Goal: Task Accomplishment & Management: Manage account settings

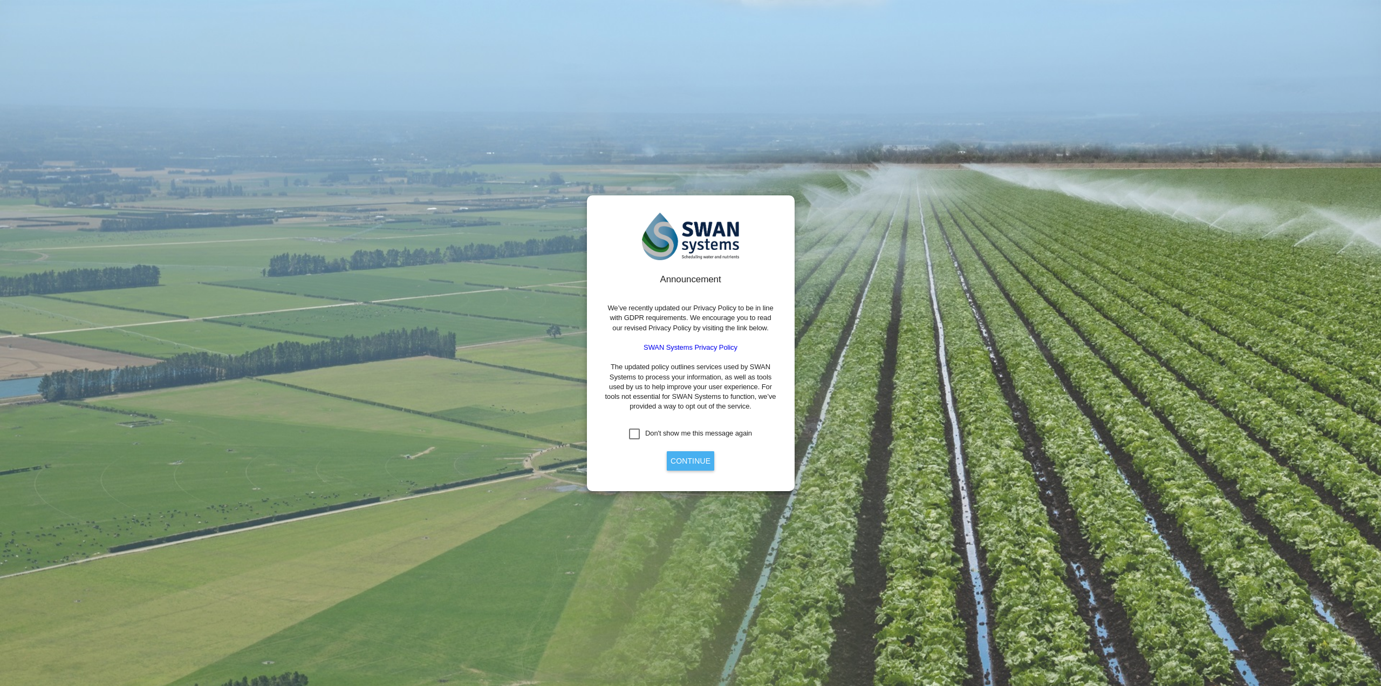
drag, startPoint x: 688, startPoint y: 459, endPoint x: 701, endPoint y: 459, distance: 13.5
click at [689, 459] on button "Continue" at bounding box center [690, 460] width 47 height 19
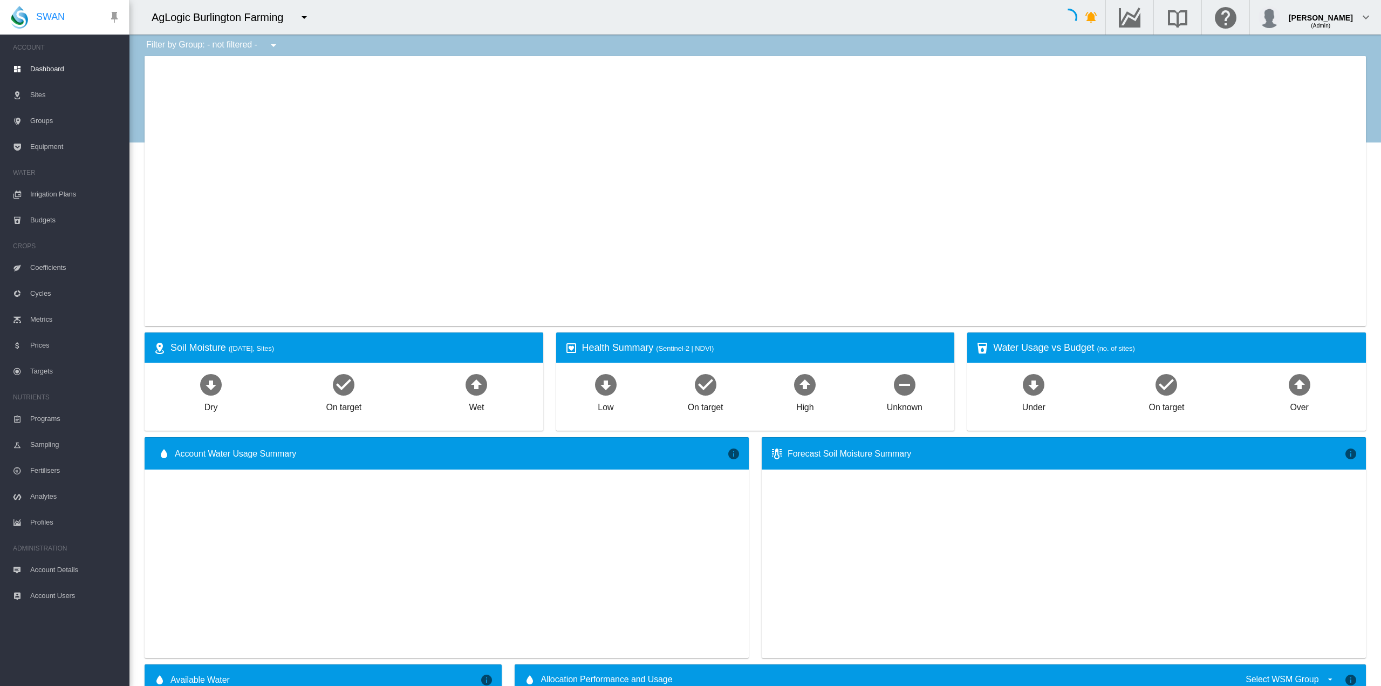
type input "**********"
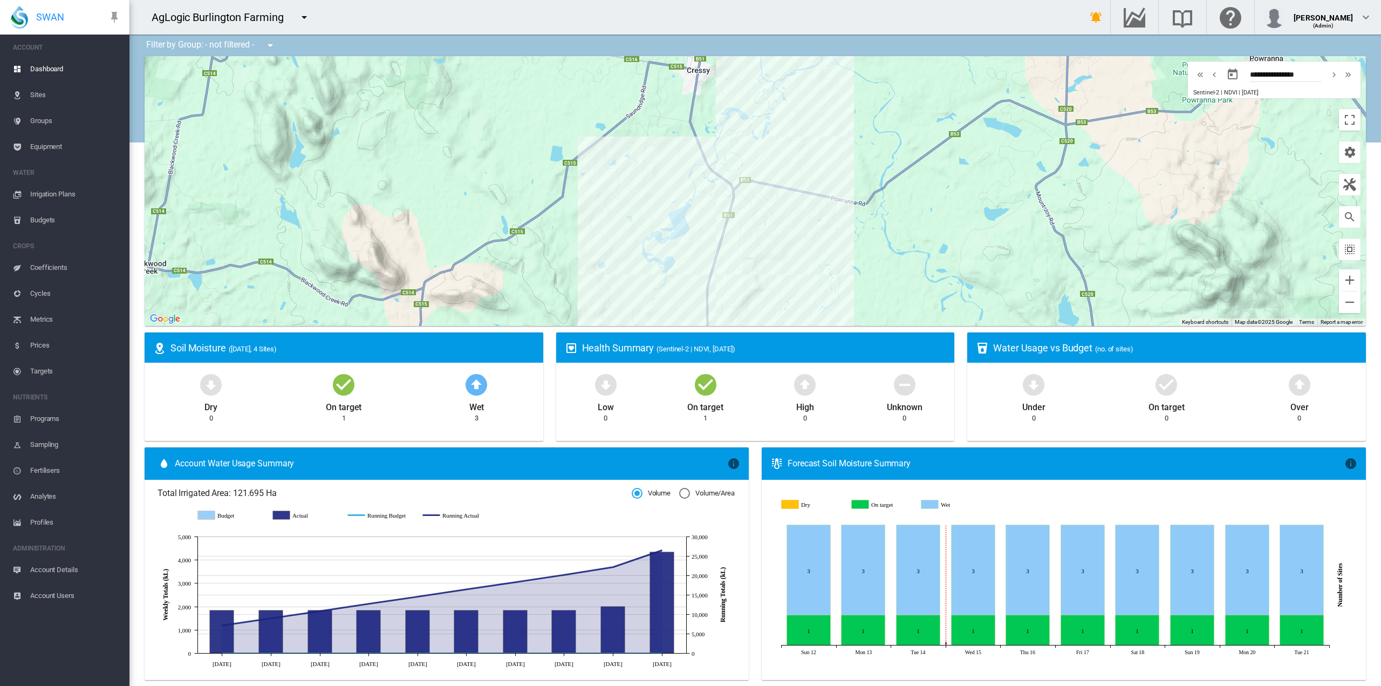
click at [309, 17] on md-icon "icon-menu-down" at bounding box center [304, 17] width 13 height 13
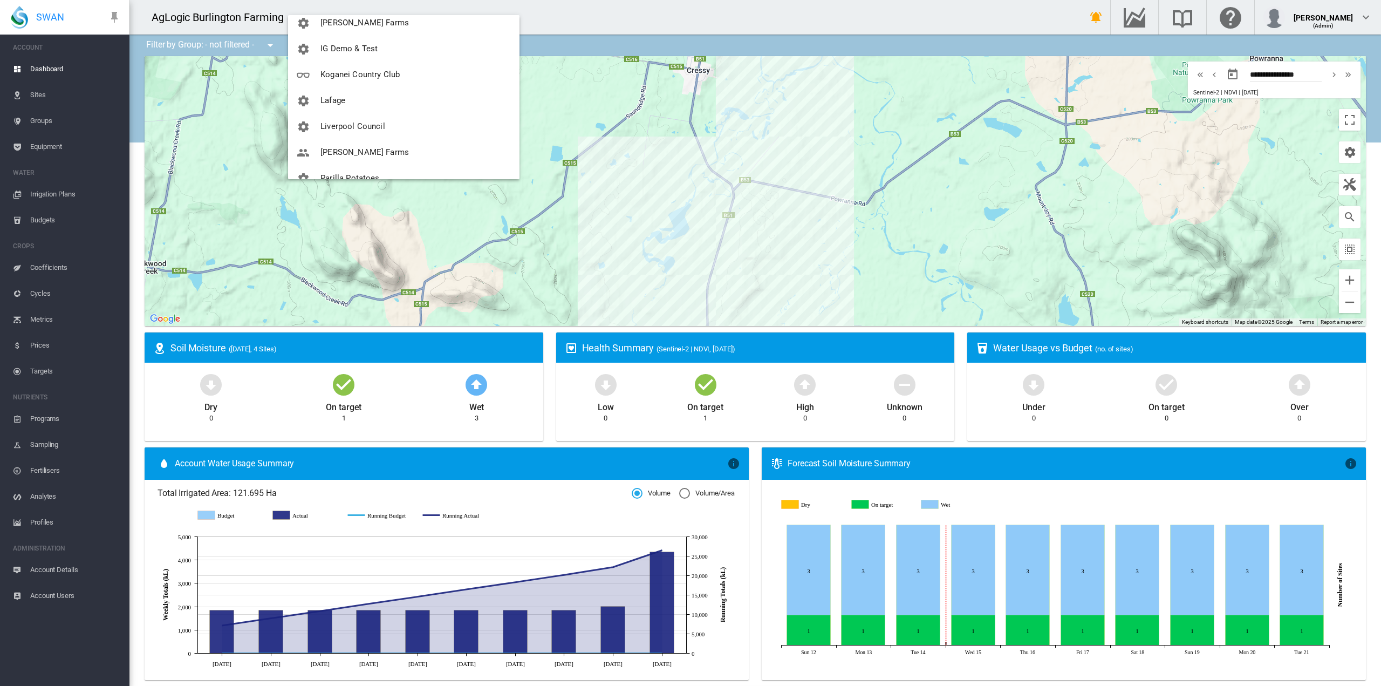
scroll to position [368, 0]
click at [390, 75] on span "Koganei Country Club" at bounding box center [360, 79] width 79 height 10
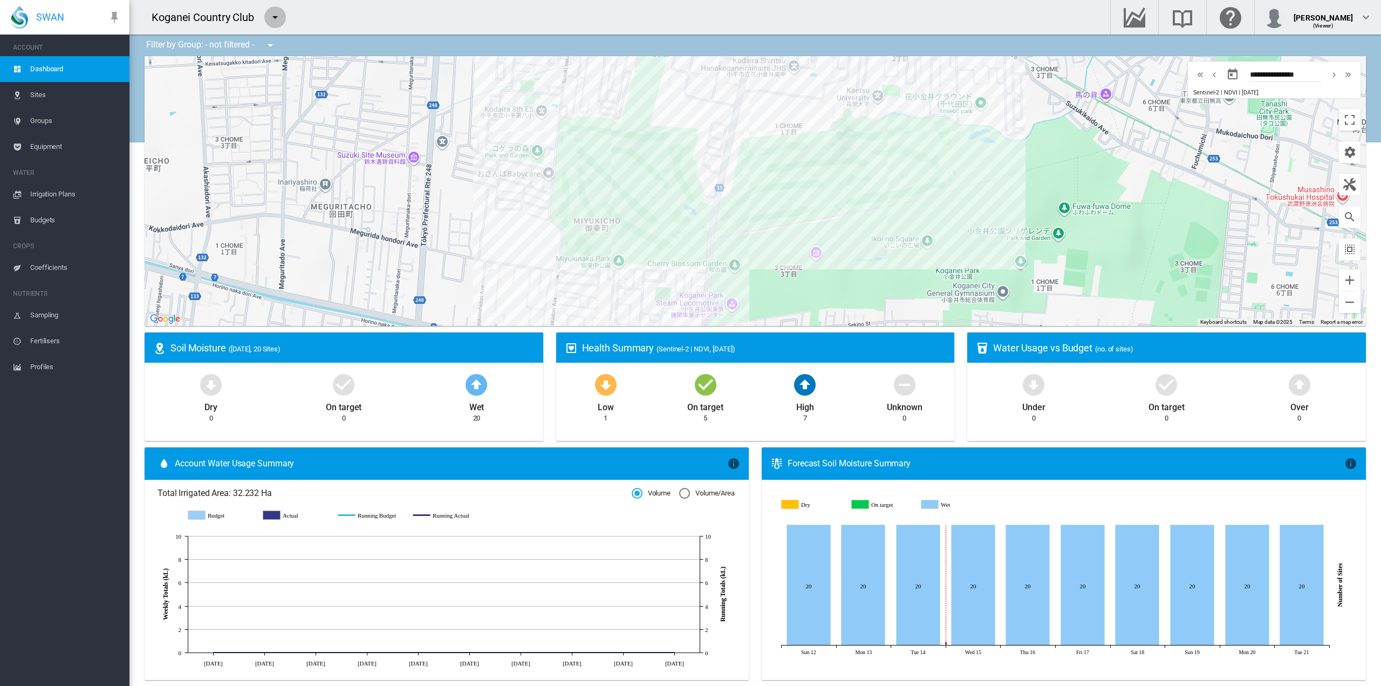
click at [278, 16] on md-icon "icon-menu-down" at bounding box center [275, 17] width 13 height 13
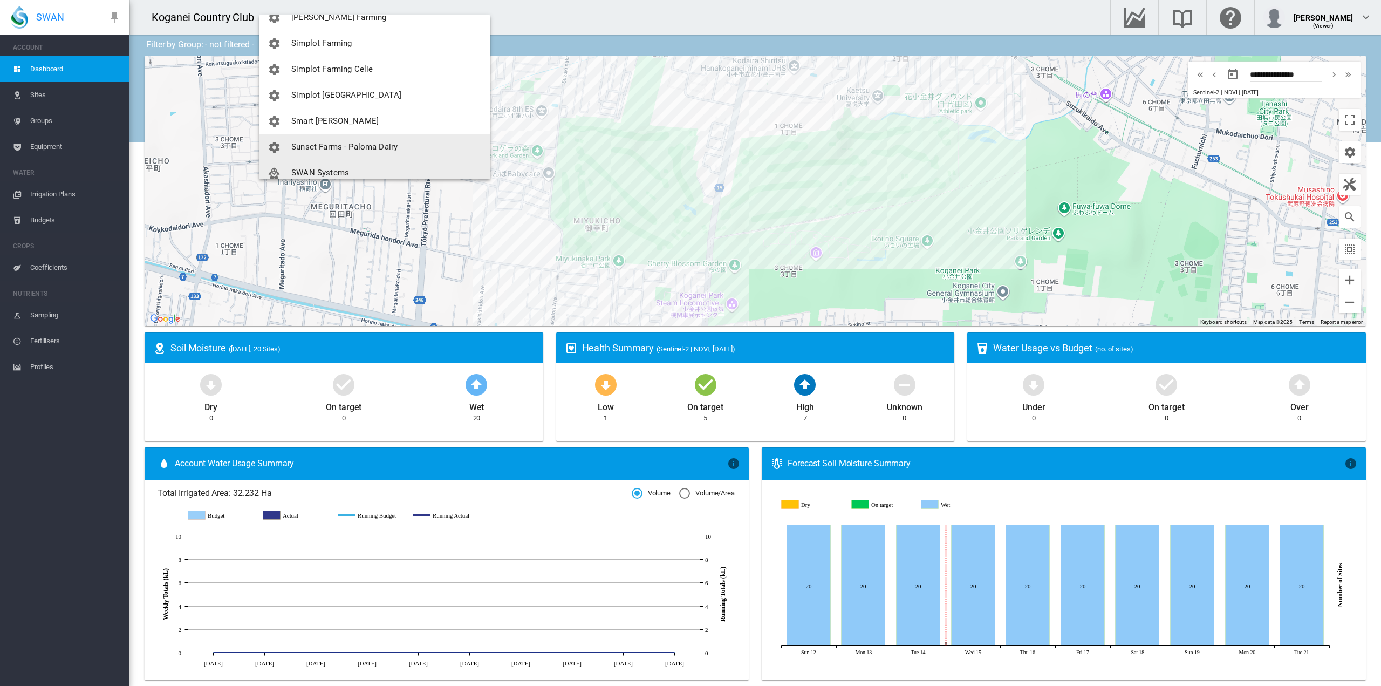
scroll to position [721, 0]
click at [337, 158] on button "SWAN Systems" at bounding box center [374, 166] width 231 height 26
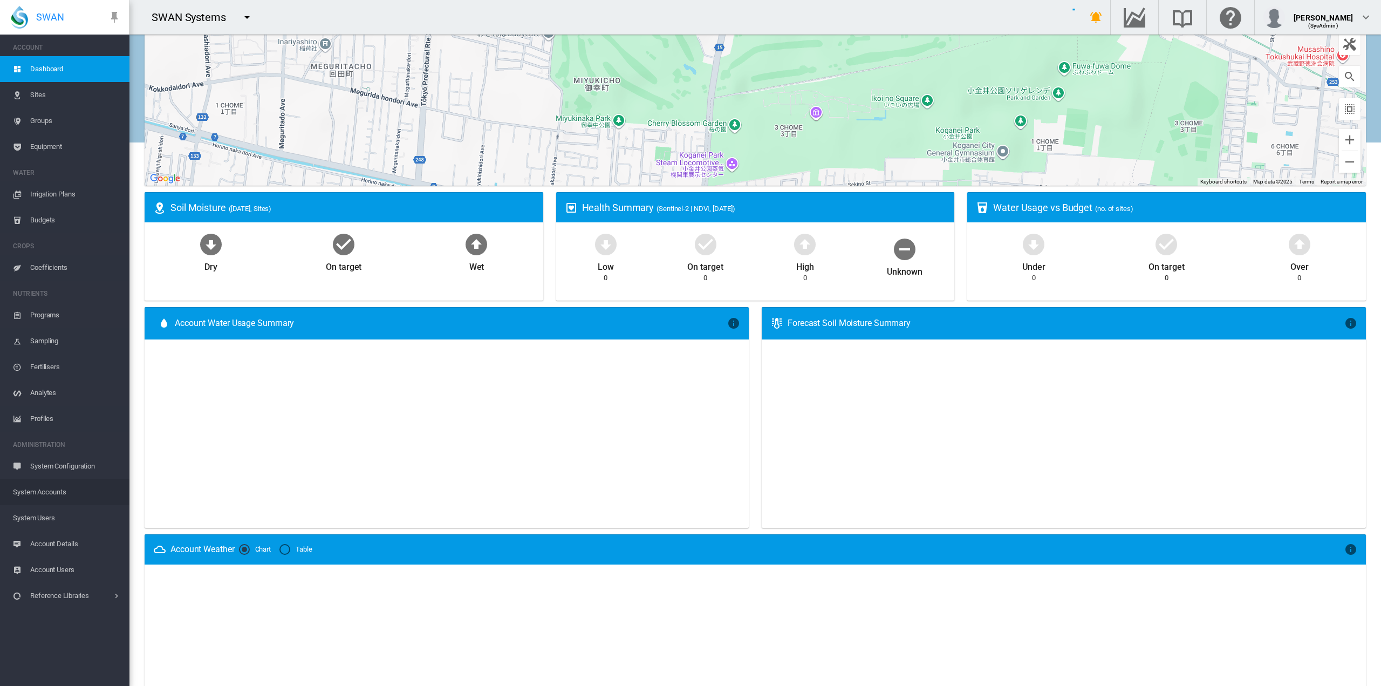
scroll to position [216, 0]
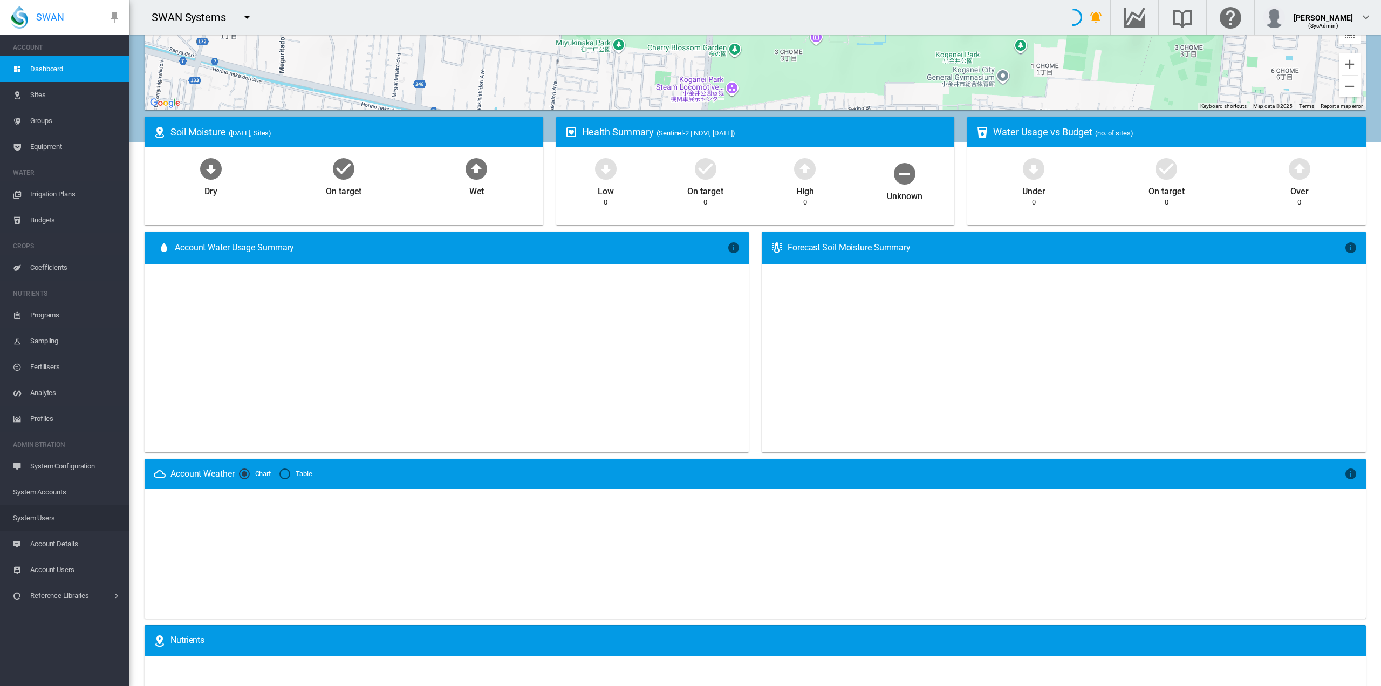
click at [49, 513] on span "System Users" at bounding box center [67, 518] width 108 height 26
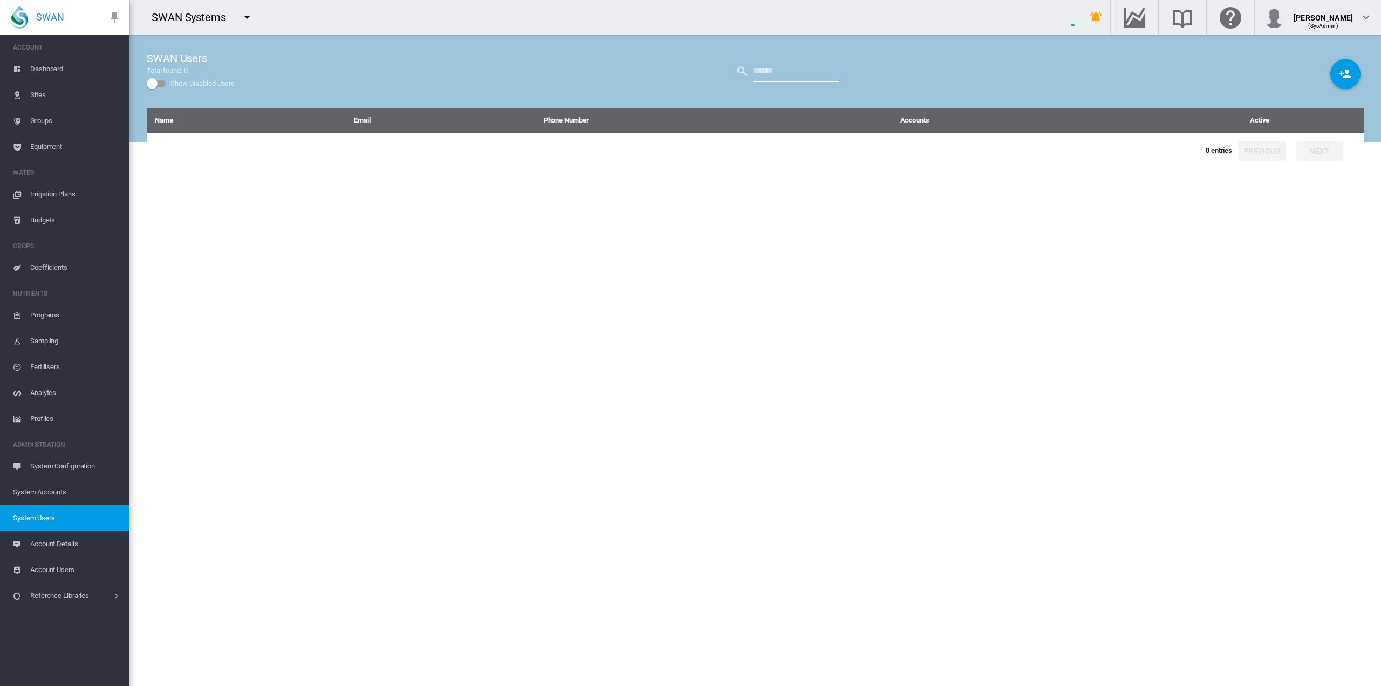
click at [803, 77] on input "text" at bounding box center [796, 71] width 86 height 22
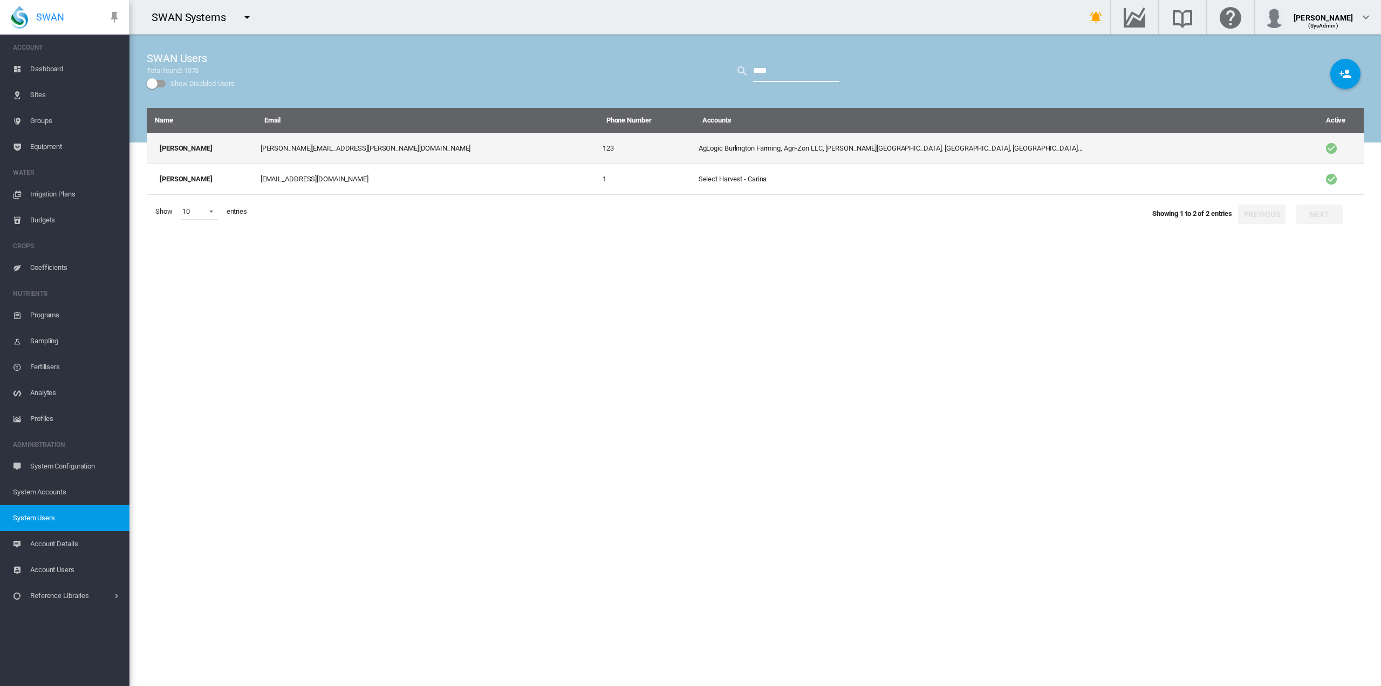
type input "****"
click at [369, 145] on td "[PERSON_NAME][EMAIL_ADDRESS][PERSON_NAME][DOMAIN_NAME]" at bounding box center [427, 148] width 342 height 31
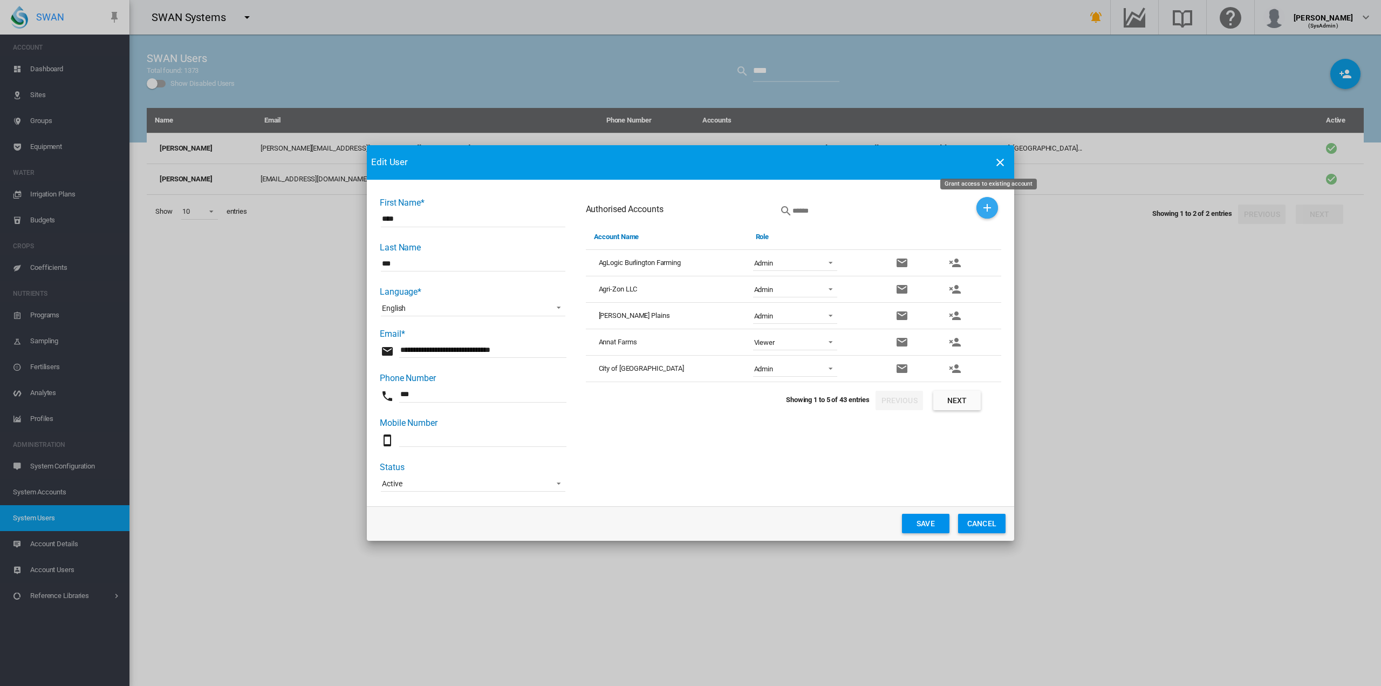
click at [995, 207] on button "Grant access to existing account" at bounding box center [988, 208] width 22 height 22
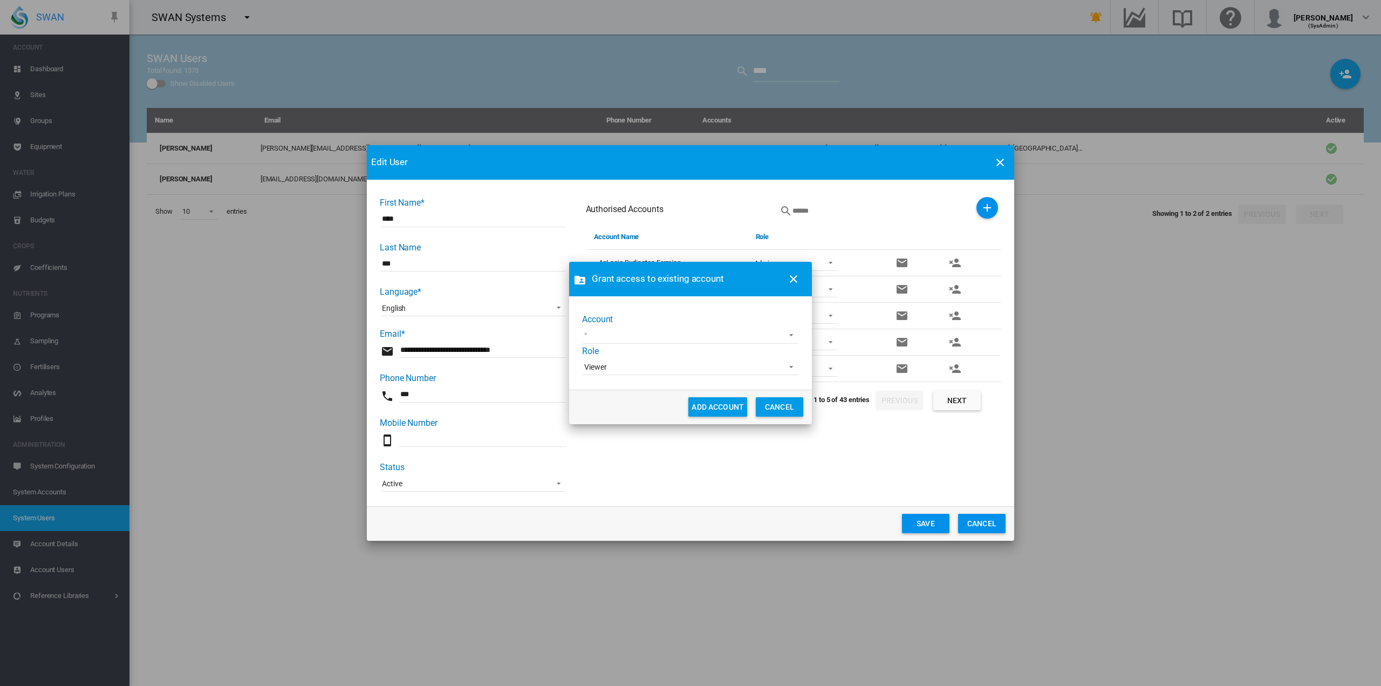
click at [790, 333] on md-select "100+ Project 45 [GEOGRAPHIC_DATA] Demo [GEOGRAPHIC_DATA] AgriLand Farming [PERS…" at bounding box center [690, 336] width 215 height 16
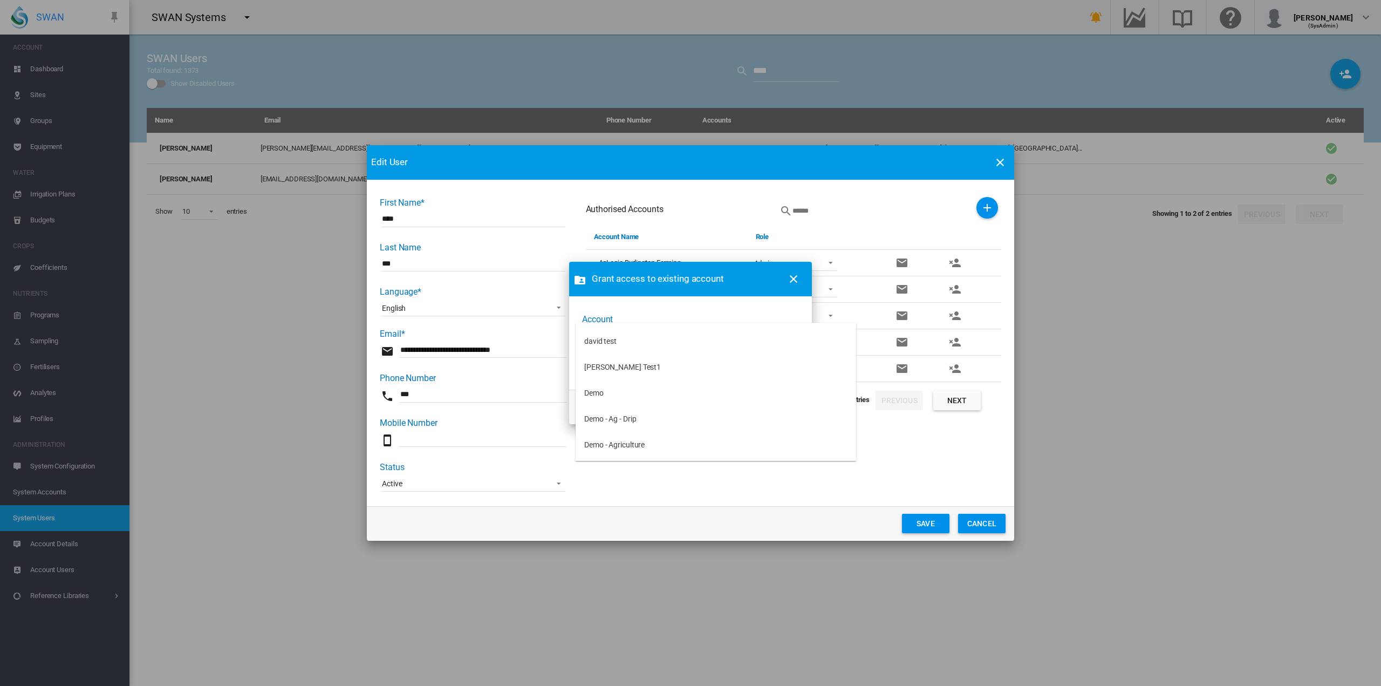
scroll to position [1079, 0]
click at [676, 347] on md-option "[PERSON_NAME]" at bounding box center [716, 344] width 281 height 26
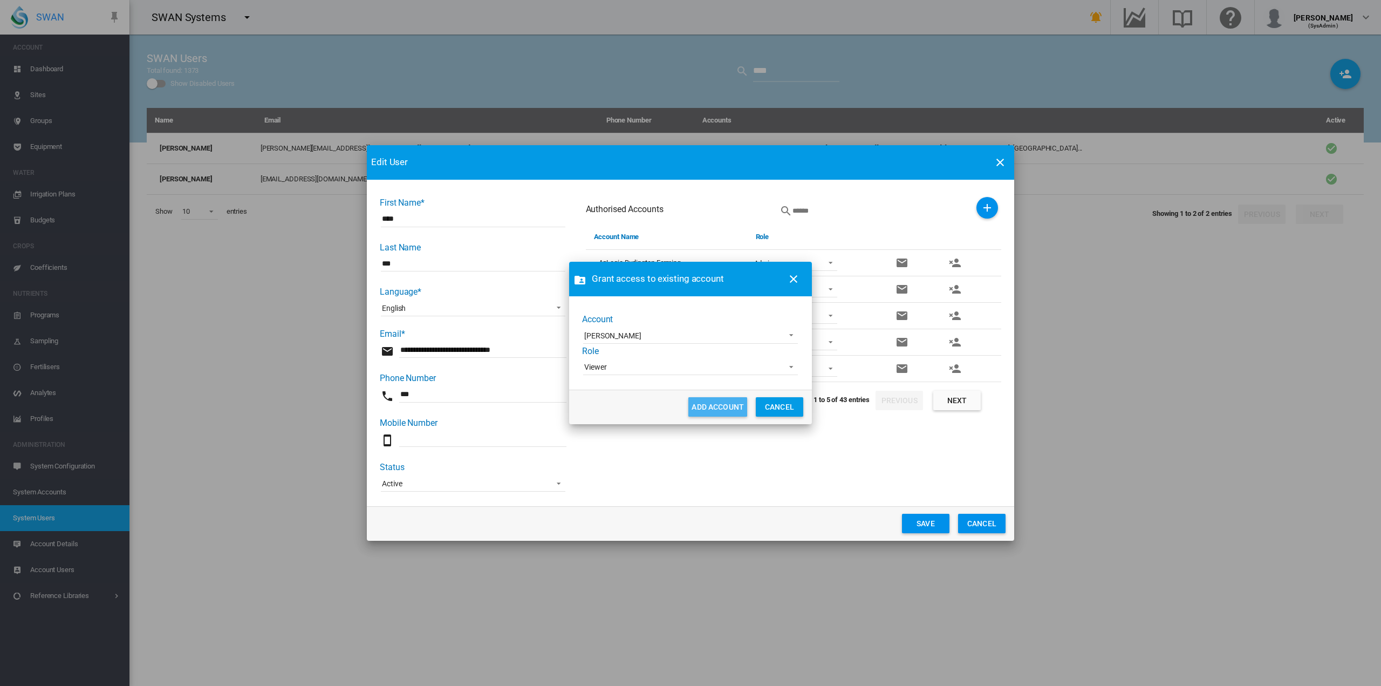
click at [717, 407] on button "ADD ACCOUNT" at bounding box center [718, 406] width 59 height 19
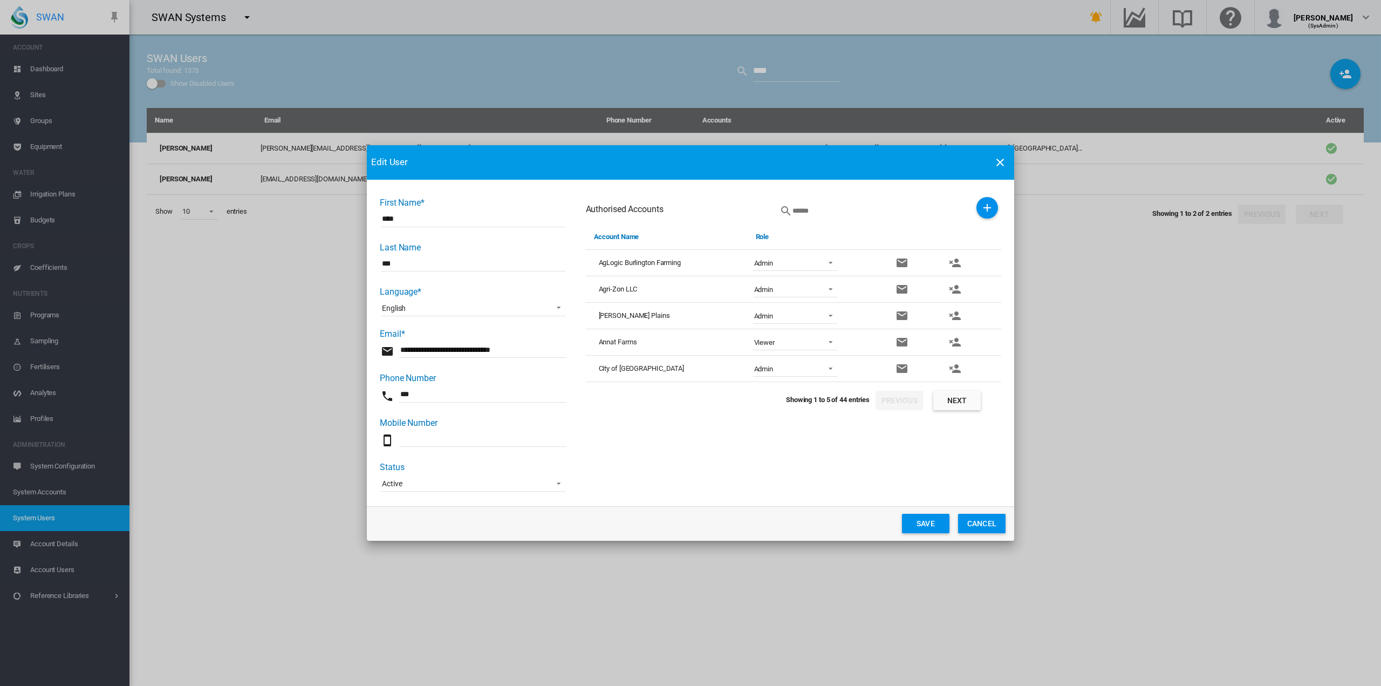
click at [923, 522] on button "Save" at bounding box center [925, 523] width 47 height 19
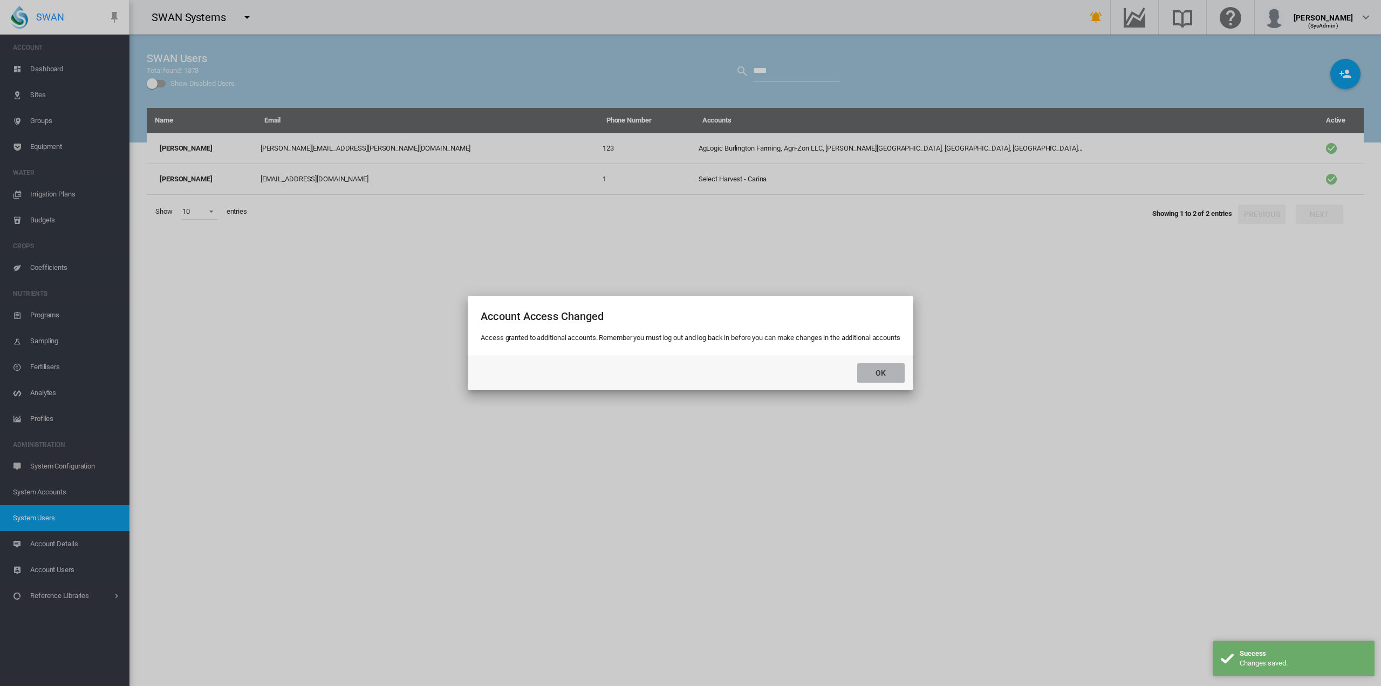
click at [890, 377] on button "Ok" at bounding box center [880, 372] width 47 height 19
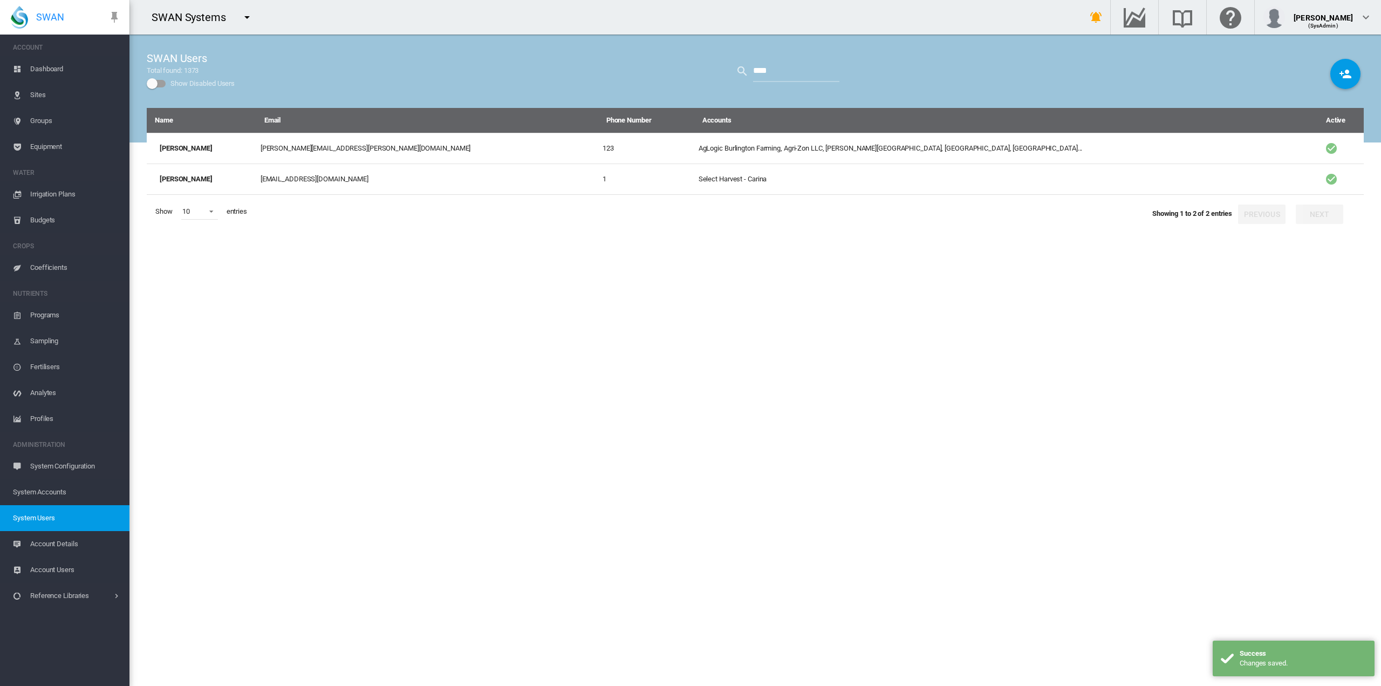
click at [241, 14] on md-icon "icon-menu-down" at bounding box center [247, 17] width 13 height 13
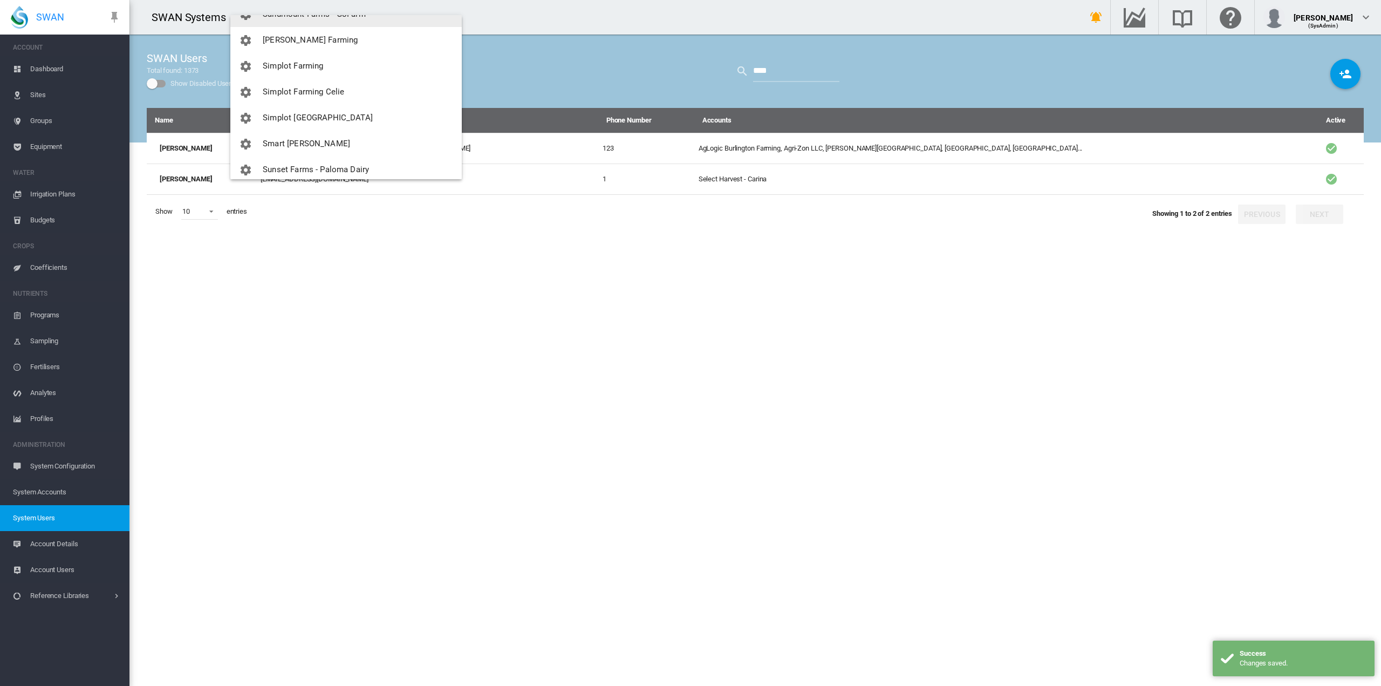
scroll to position [810, 0]
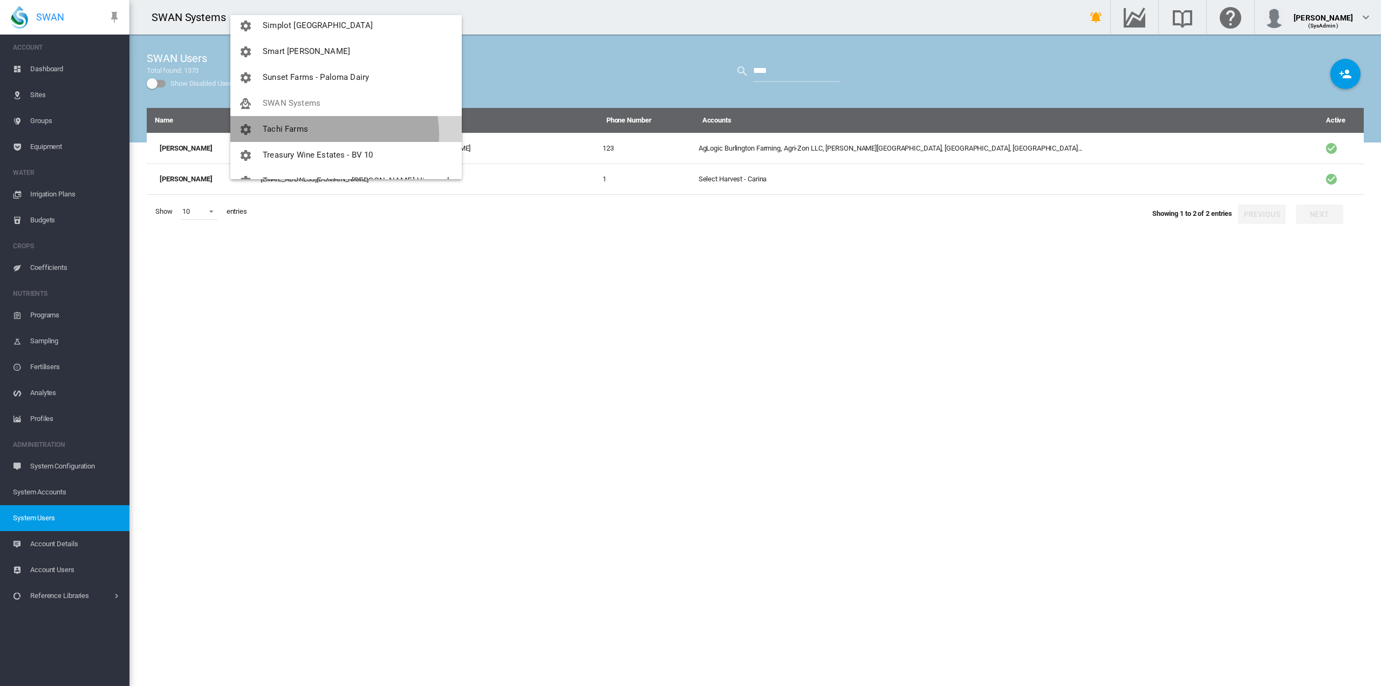
click at [331, 134] on button "Tachi Farms" at bounding box center [345, 129] width 231 height 26
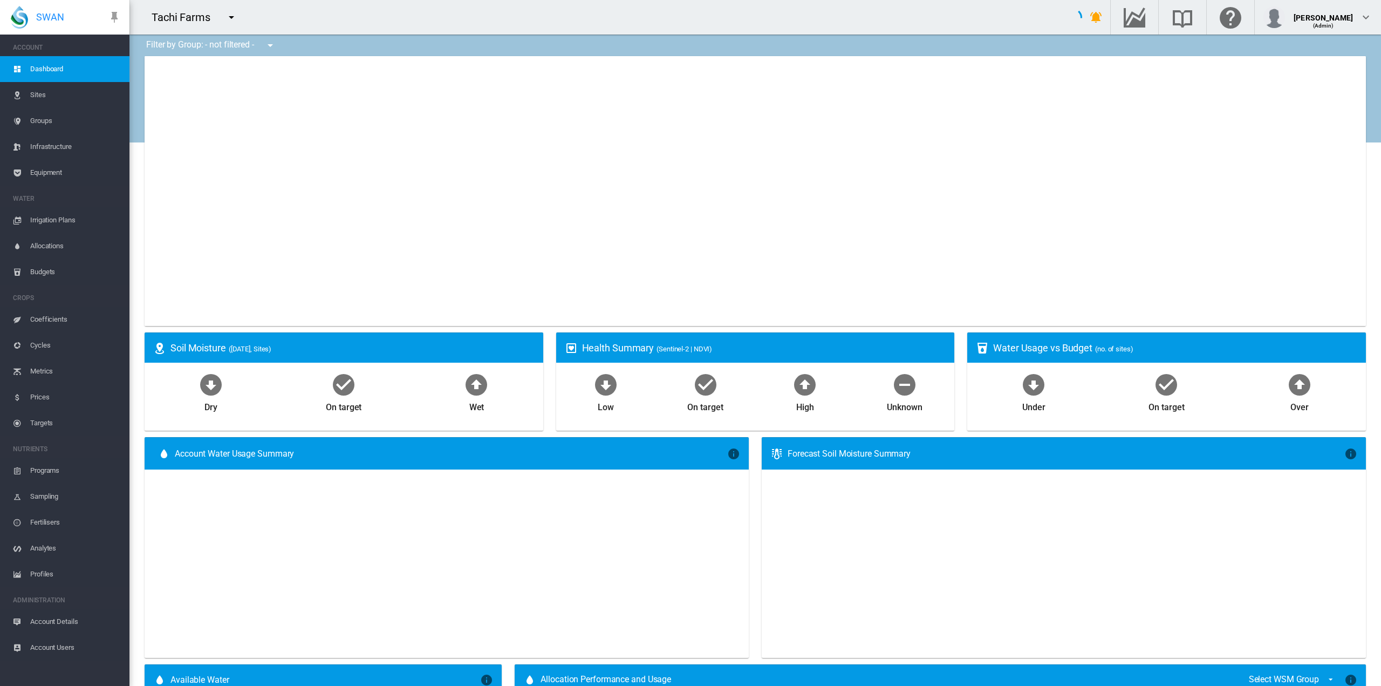
type input "**********"
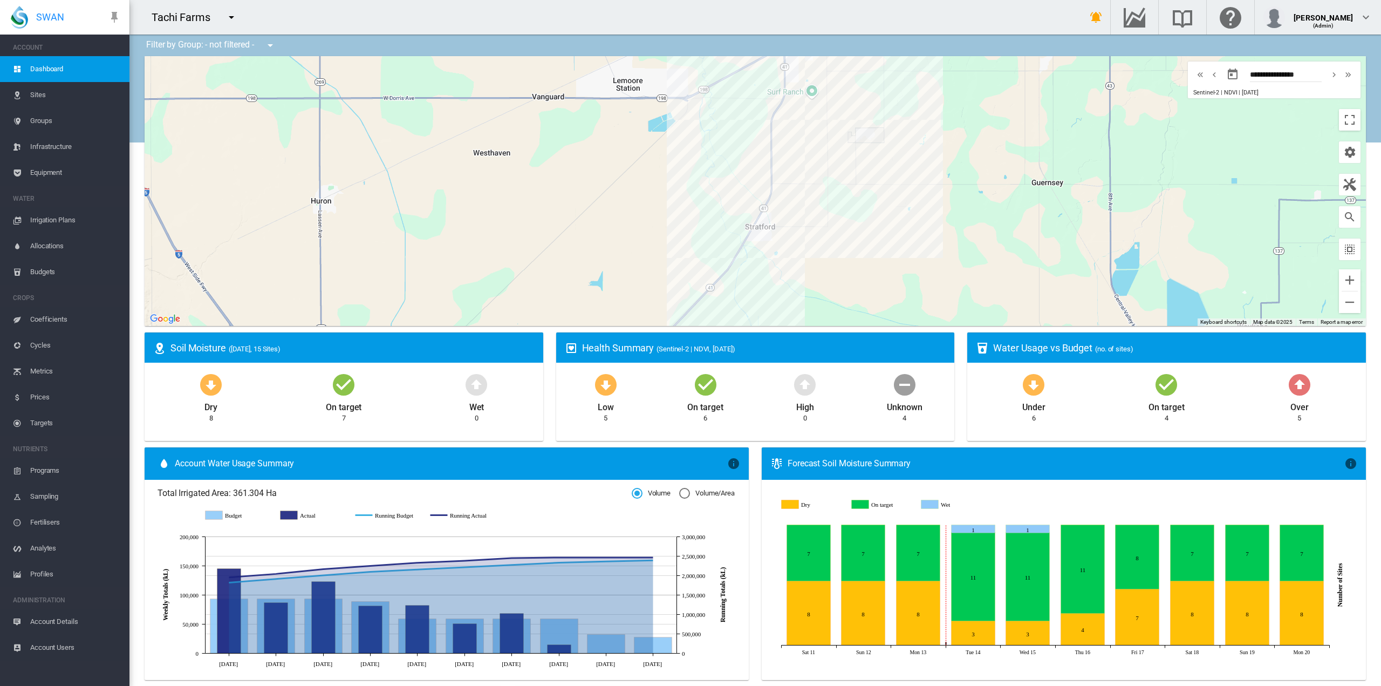
click at [232, 19] on md-icon "icon-menu-down" at bounding box center [231, 17] width 13 height 13
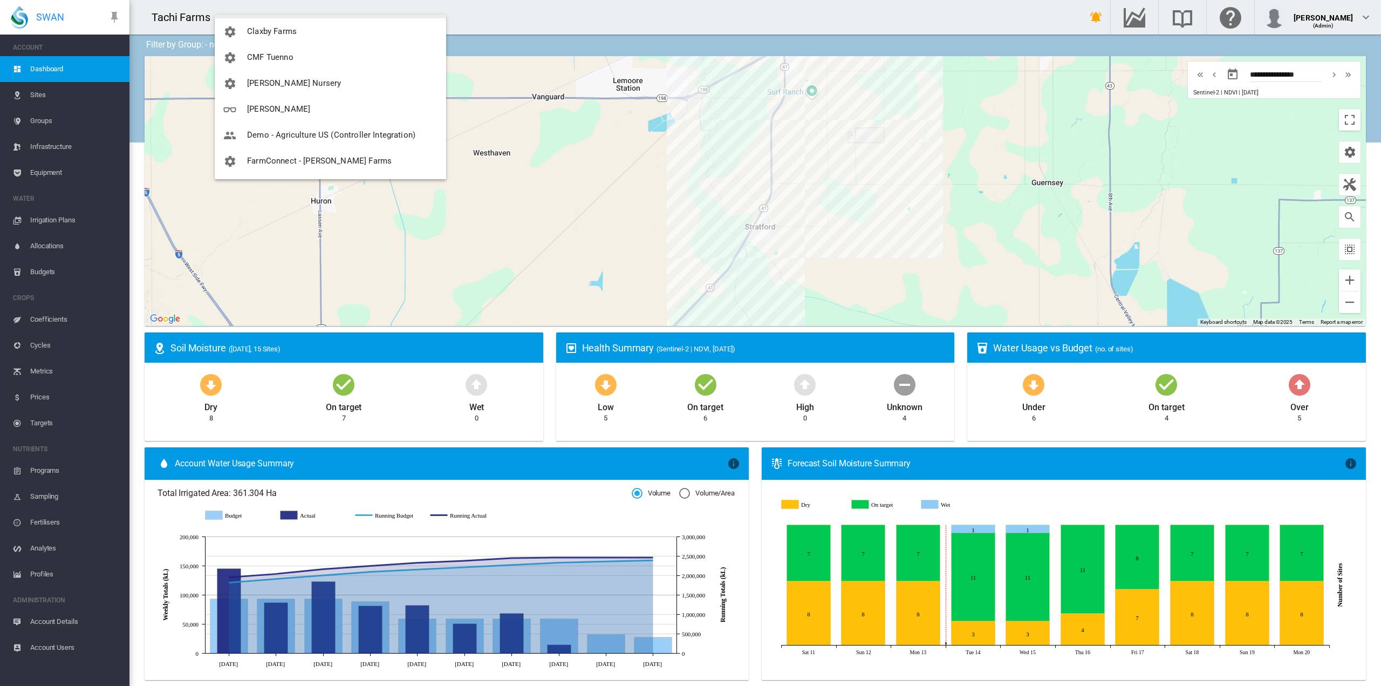
scroll to position [162, 0]
click at [301, 102] on button "[PERSON_NAME]" at bounding box center [330, 104] width 231 height 26
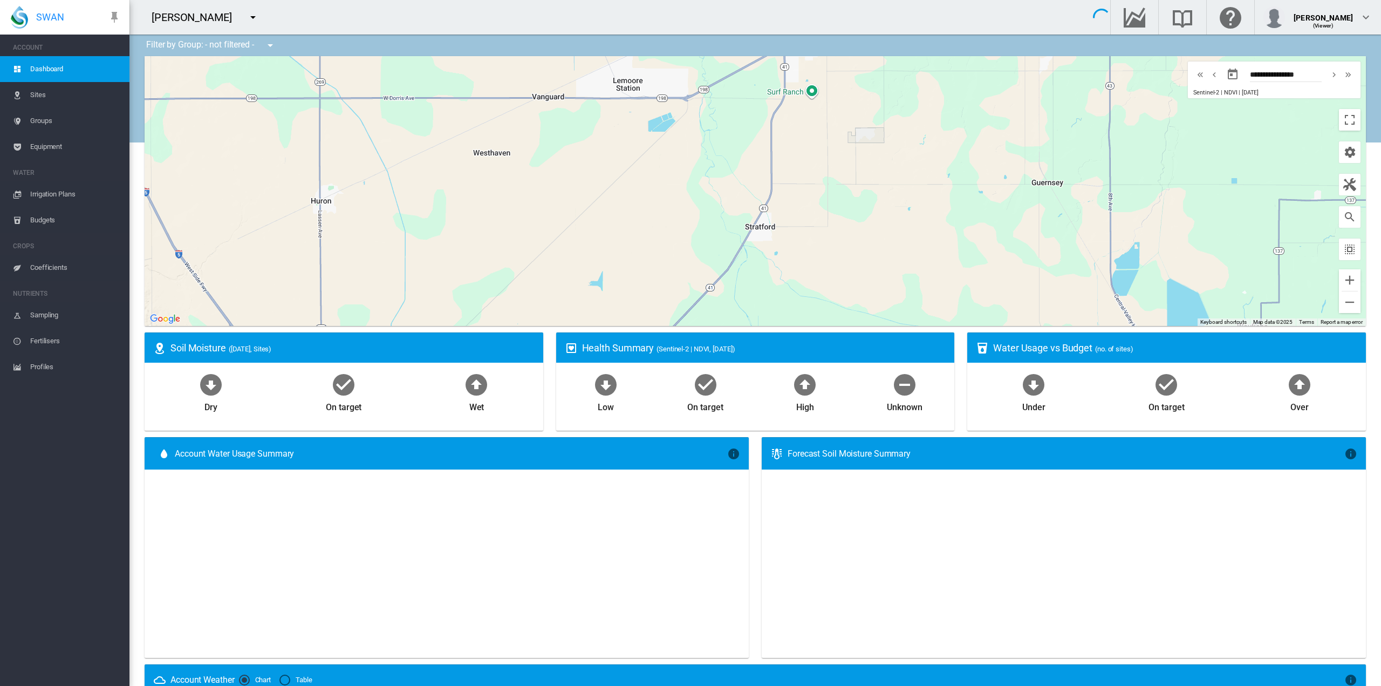
type input "**********"
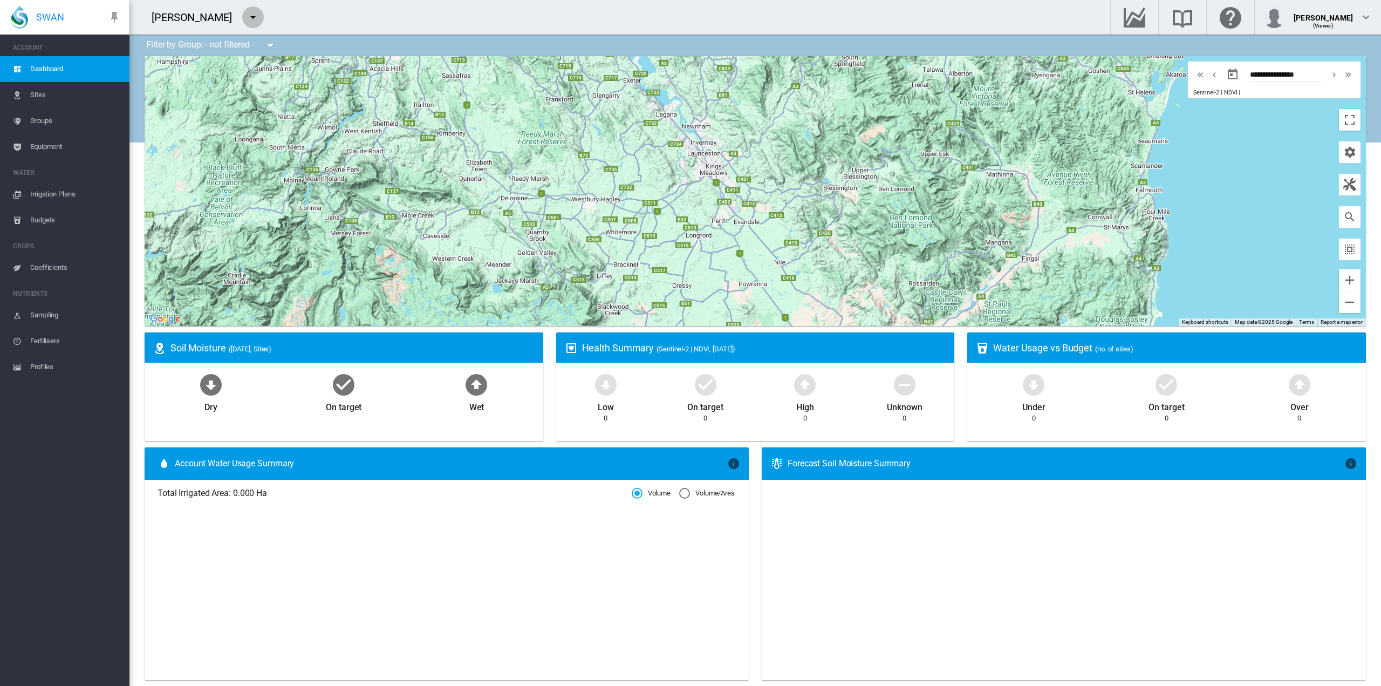
click at [247, 17] on md-icon "icon-menu-down" at bounding box center [253, 17] width 13 height 13
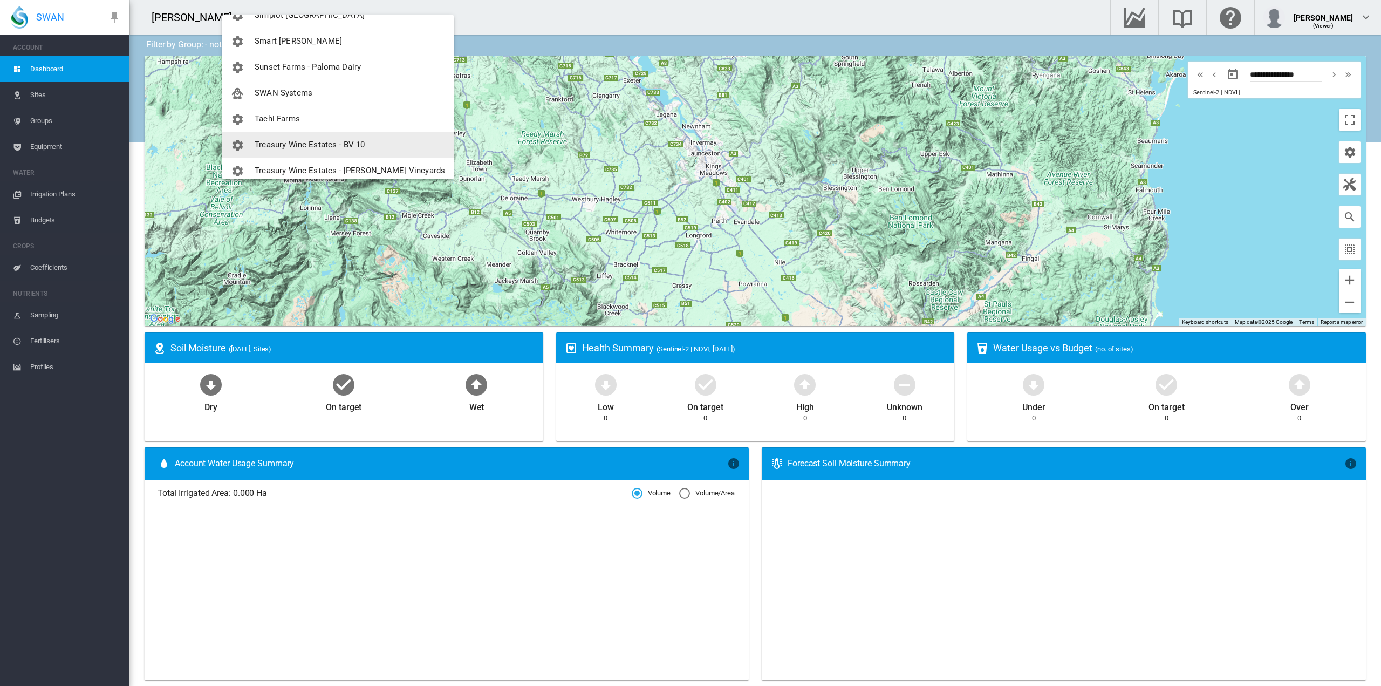
scroll to position [825, 0]
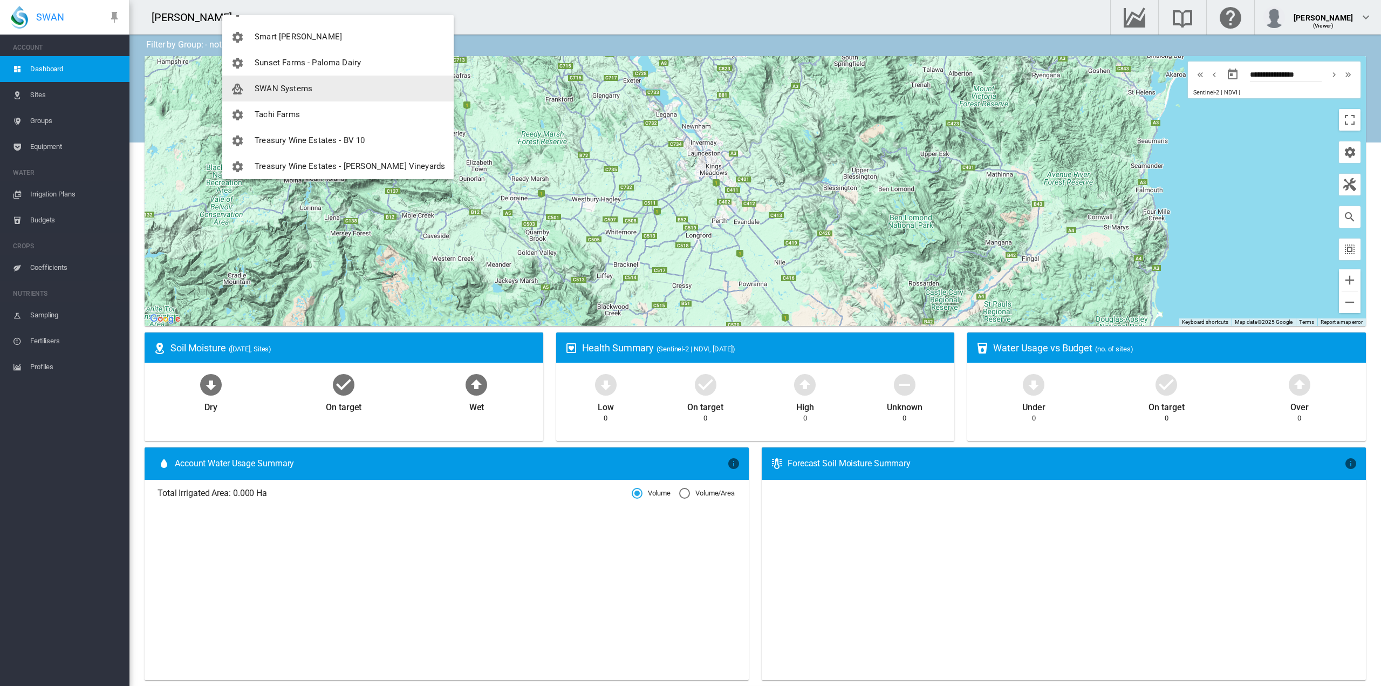
click at [295, 88] on span "SWAN Systems" at bounding box center [284, 89] width 58 height 10
